Goal: Information Seeking & Learning: Learn about a topic

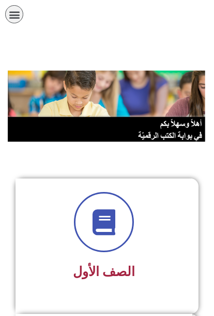
click at [9, 13] on icon "כפתור פתיחת תפריט" at bounding box center [14, 14] width 11 height 11
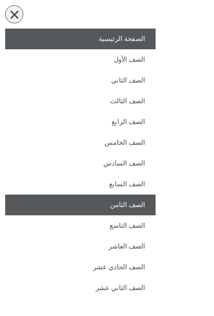
click at [137, 209] on link "الصف الثامن" at bounding box center [80, 204] width 151 height 21
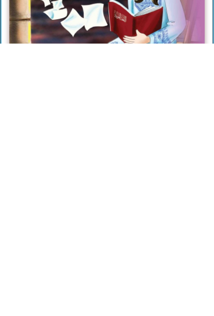
scroll to position [255, 0]
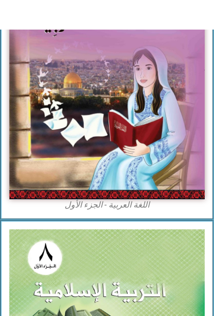
click at [137, 153] on img at bounding box center [107, 47] width 196 height 241
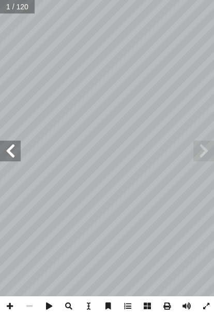
click at [8, 149] on span at bounding box center [10, 150] width 21 height 21
click at [11, 149] on span at bounding box center [10, 150] width 21 height 21
click at [7, 145] on span at bounding box center [10, 150] width 21 height 21
click at [11, 149] on span at bounding box center [10, 150] width 21 height 21
click at [8, 150] on span at bounding box center [10, 150] width 21 height 21
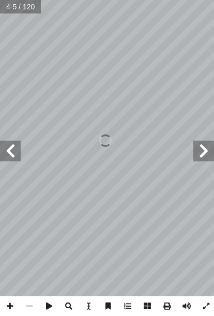
click at [8, 148] on span at bounding box center [10, 150] width 21 height 21
click at [15, 149] on span at bounding box center [10, 150] width 21 height 21
click at [15, 143] on span at bounding box center [10, 150] width 21 height 21
click at [18, 150] on span at bounding box center [10, 150] width 21 height 21
click at [6, 147] on span at bounding box center [10, 150] width 21 height 21
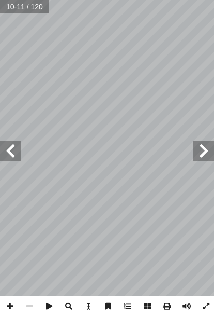
click at [10, 155] on span at bounding box center [10, 150] width 21 height 21
click at [6, 150] on span at bounding box center [10, 150] width 21 height 21
click at [204, 146] on span at bounding box center [204, 150] width 21 height 21
click at [207, 148] on span at bounding box center [204, 150] width 21 height 21
